Goal: Task Accomplishment & Management: Complete application form

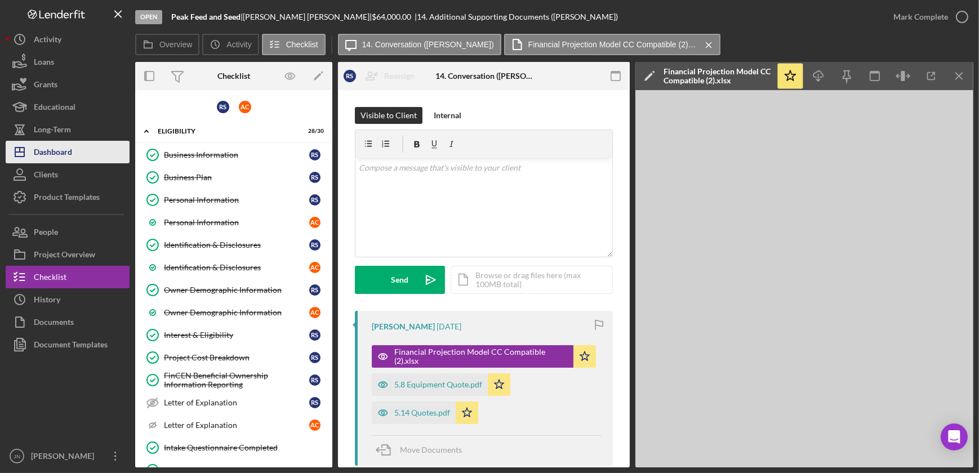
scroll to position [102, 0]
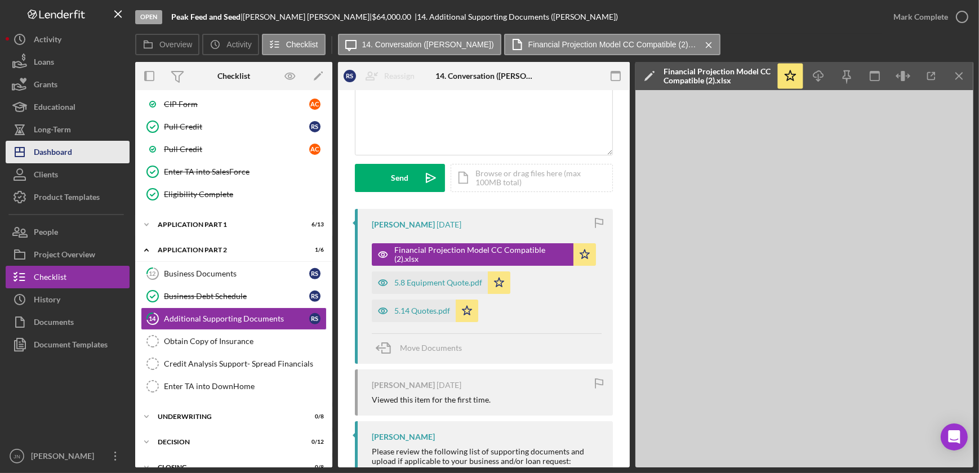
click at [73, 149] on button "Icon/Dashboard Dashboard" at bounding box center [68, 152] width 124 height 23
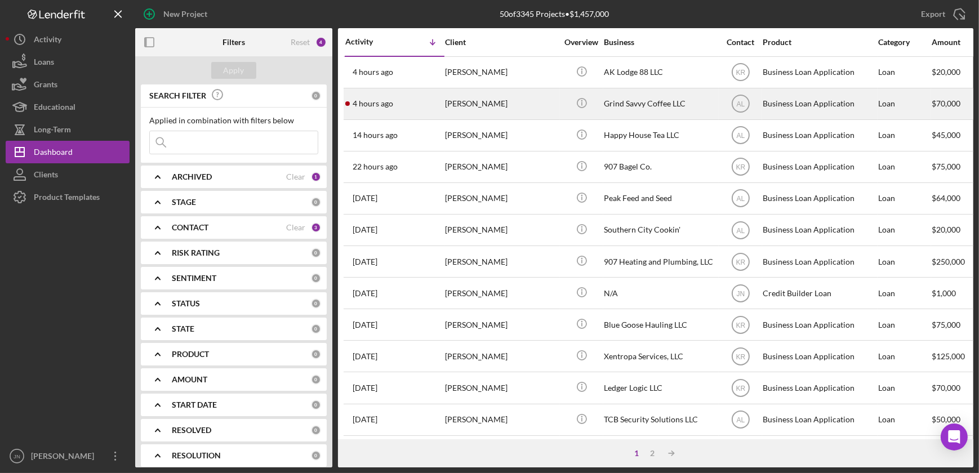
click at [487, 100] on div "[PERSON_NAME]" at bounding box center [501, 104] width 113 height 30
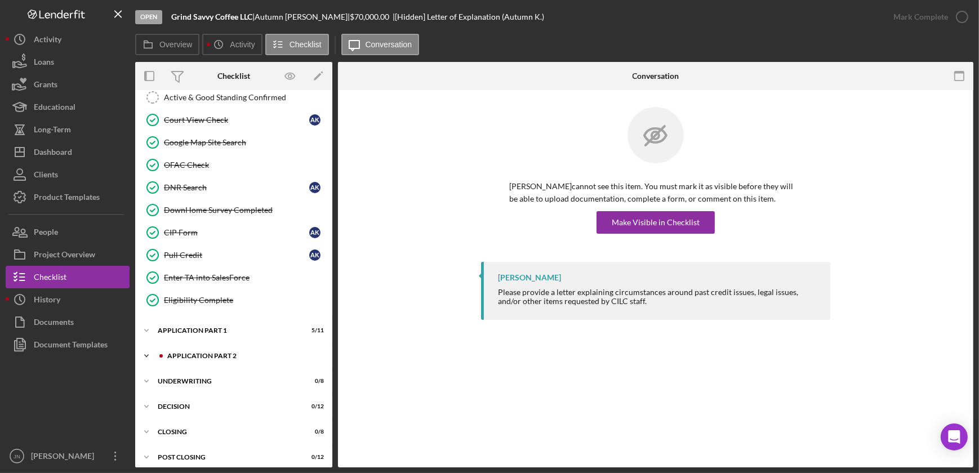
scroll to position [308, 0]
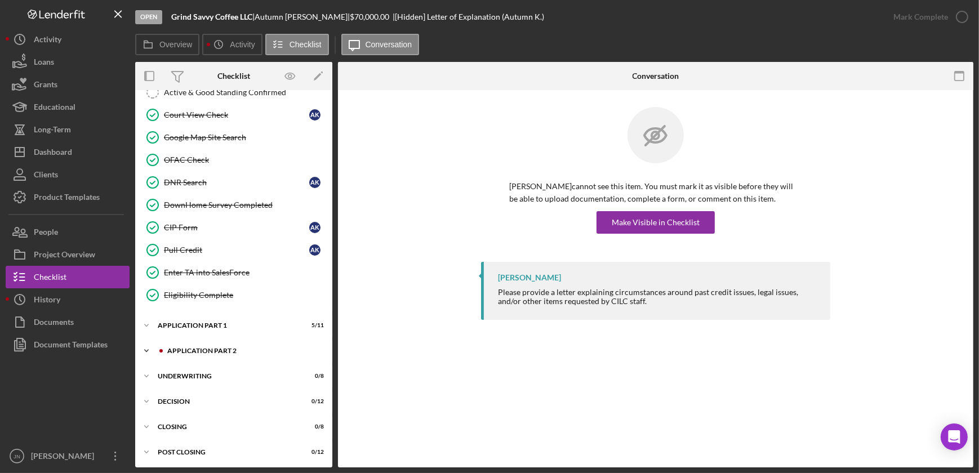
click at [239, 343] on div "Icon/Expander Application Part 2 1 / 6" at bounding box center [233, 351] width 197 height 23
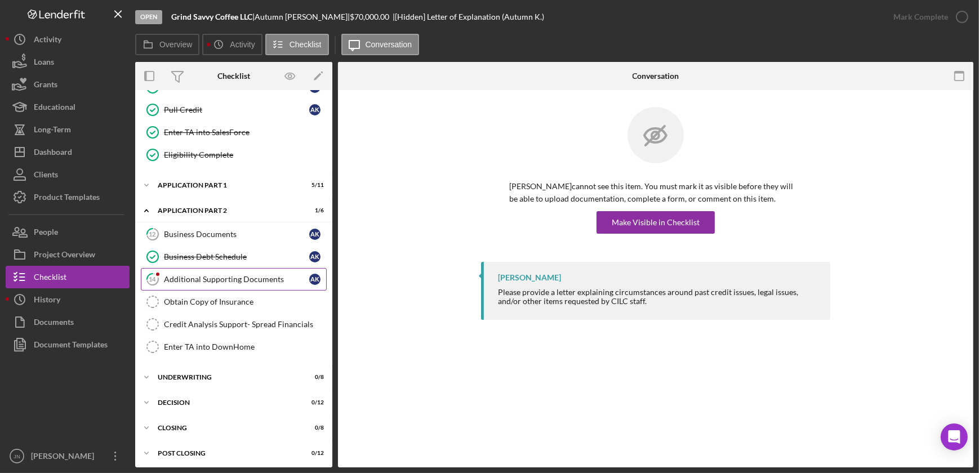
click at [226, 277] on div "Additional Supporting Documents" at bounding box center [236, 279] width 145 height 9
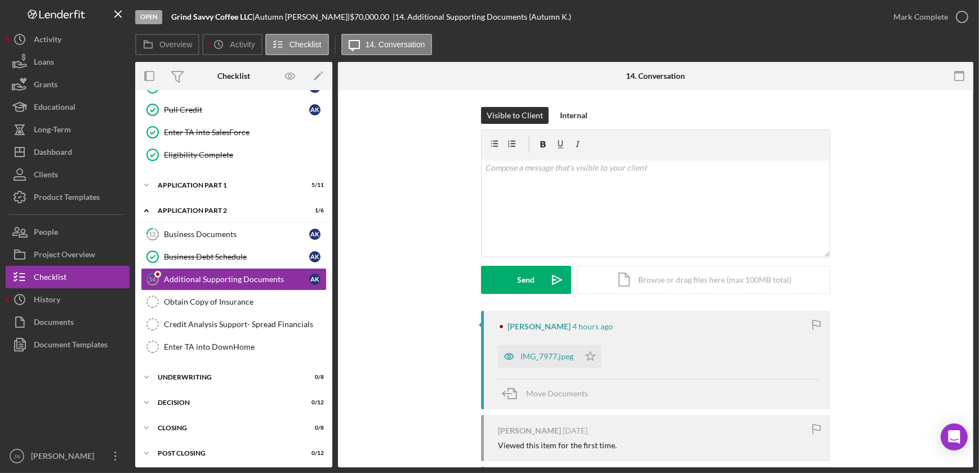
scroll to position [141, 0]
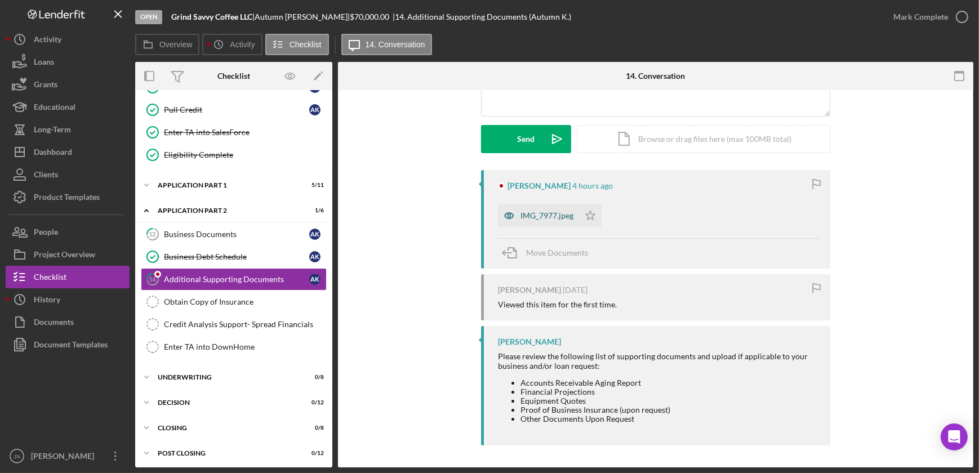
click at [530, 217] on div "IMG_7977.jpeg" at bounding box center [546, 215] width 53 height 9
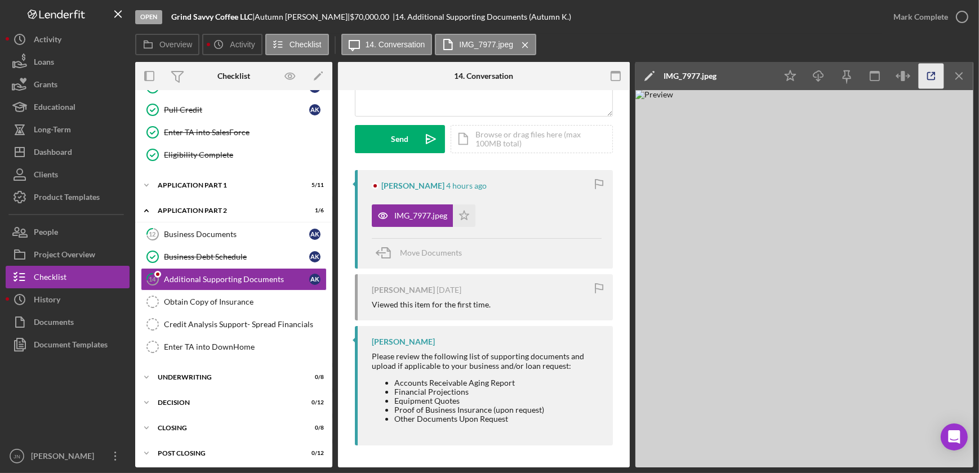
click at [933, 73] on polyline "button" at bounding box center [933, 74] width 3 height 3
click at [221, 230] on div "Business Documents" at bounding box center [236, 234] width 145 height 9
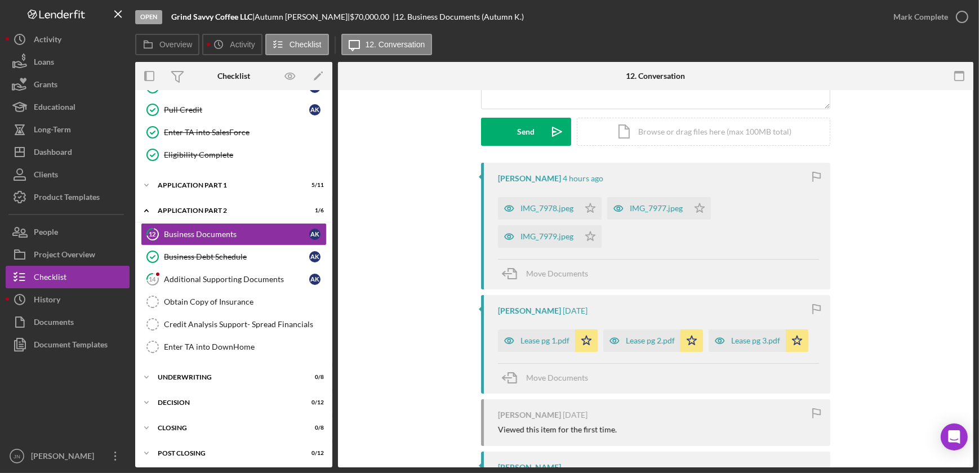
scroll to position [153, 0]
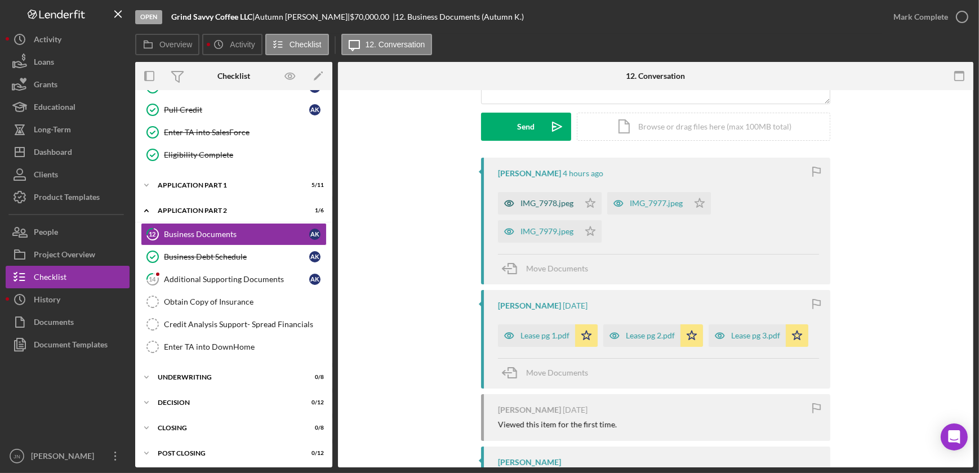
click at [537, 199] on div "IMG_7978.jpeg" at bounding box center [546, 203] width 53 height 9
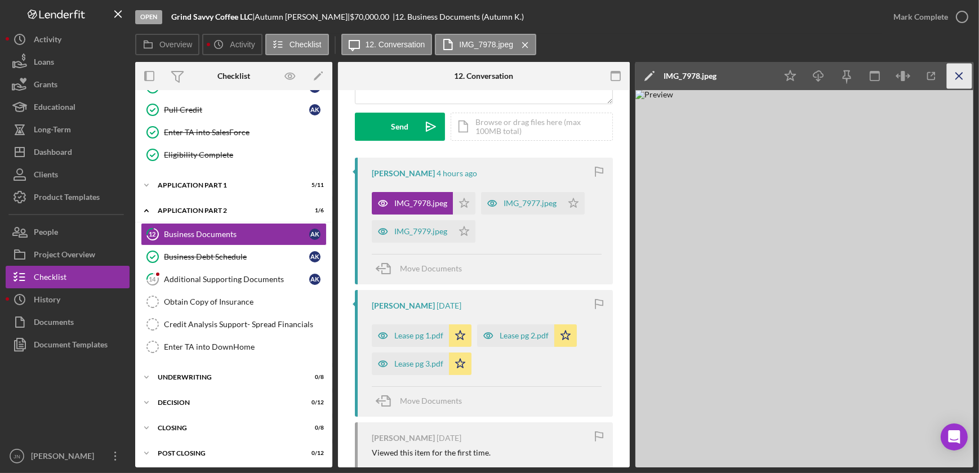
click at [958, 73] on icon "Icon/Menu Close" at bounding box center [958, 76] width 25 height 25
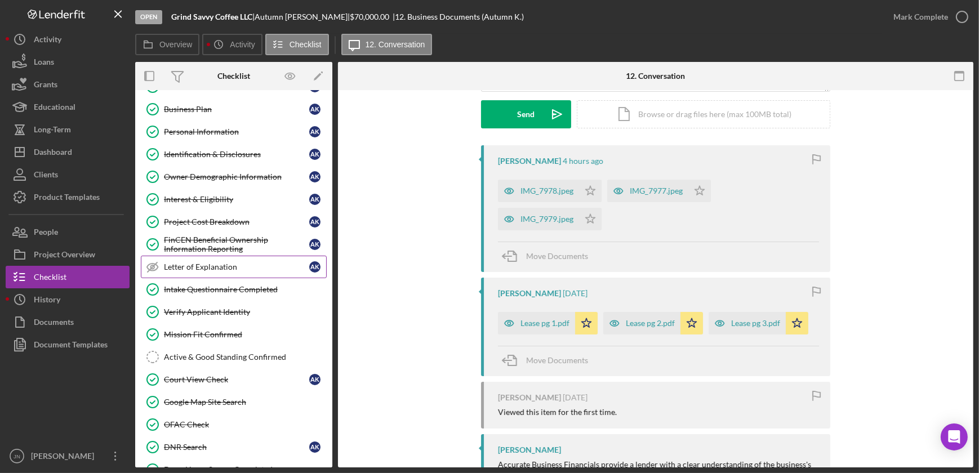
scroll to position [0, 0]
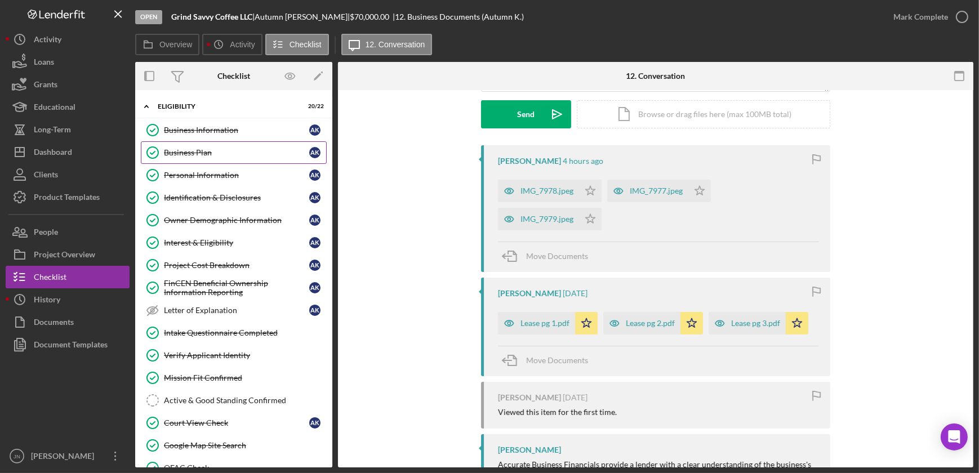
click at [220, 152] on div "Business Plan" at bounding box center [236, 152] width 145 height 9
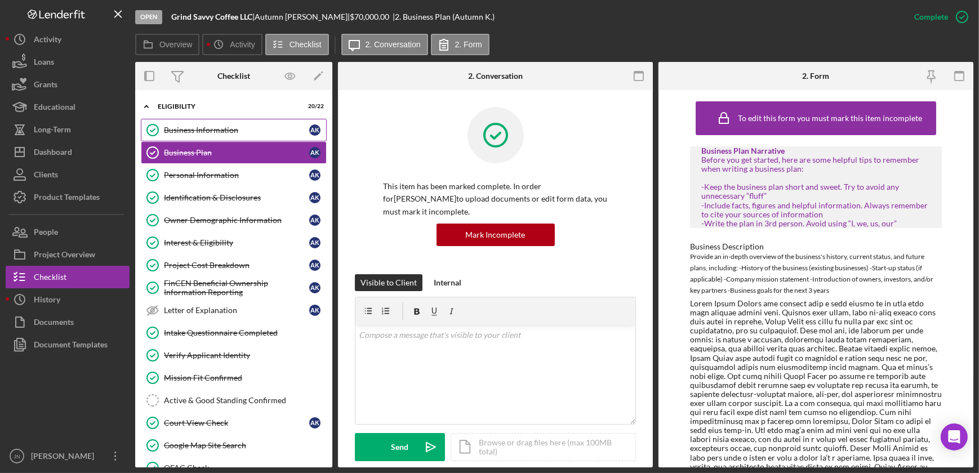
click at [220, 124] on link "Business Information Business Information A K" at bounding box center [234, 130] width 186 height 23
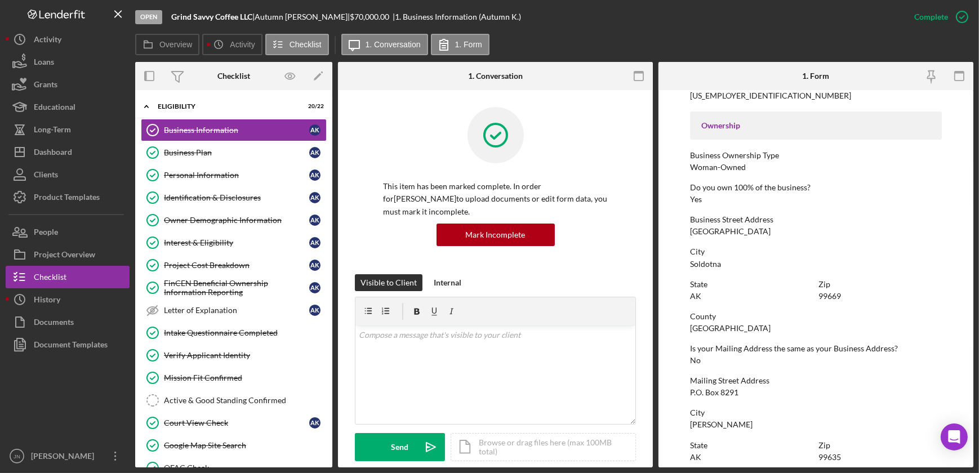
scroll to position [358, 0]
click at [68, 143] on div "Dashboard" at bounding box center [53, 153] width 38 height 25
